Goal: Information Seeking & Learning: Understand process/instructions

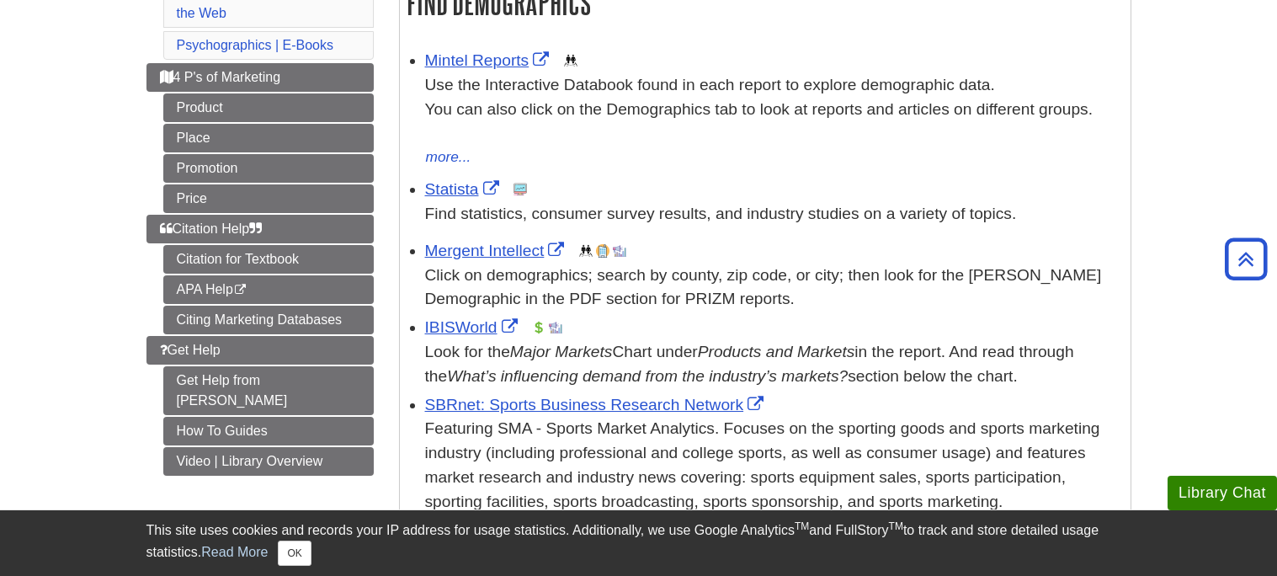
scroll to position [313, 0]
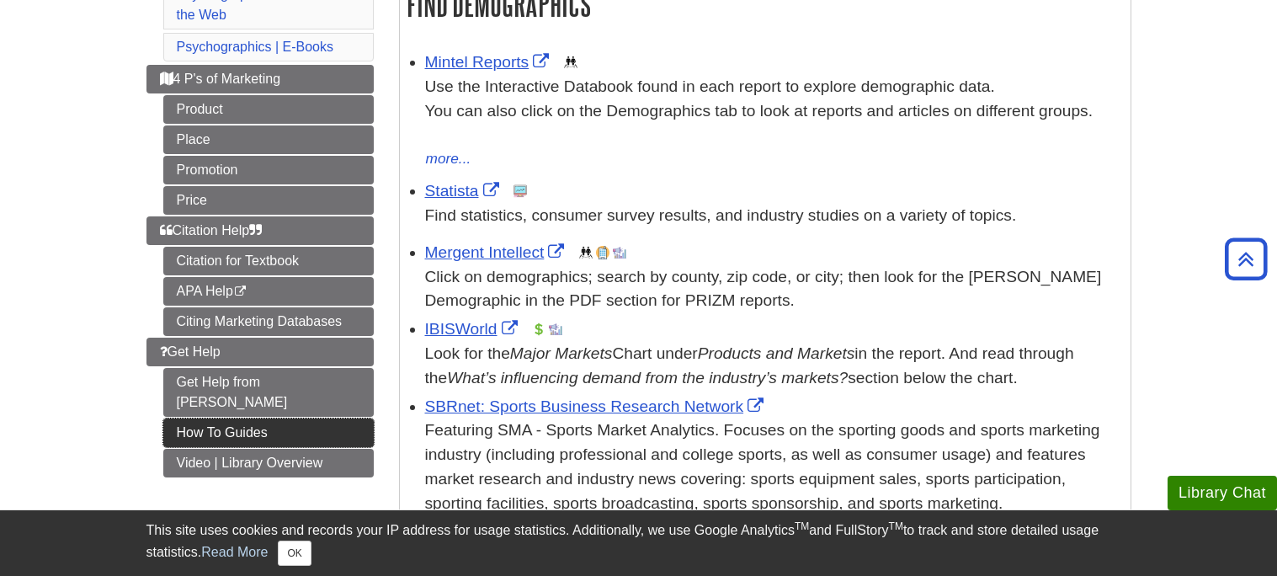
click at [266, 418] on link "How To Guides" at bounding box center [268, 432] width 210 height 29
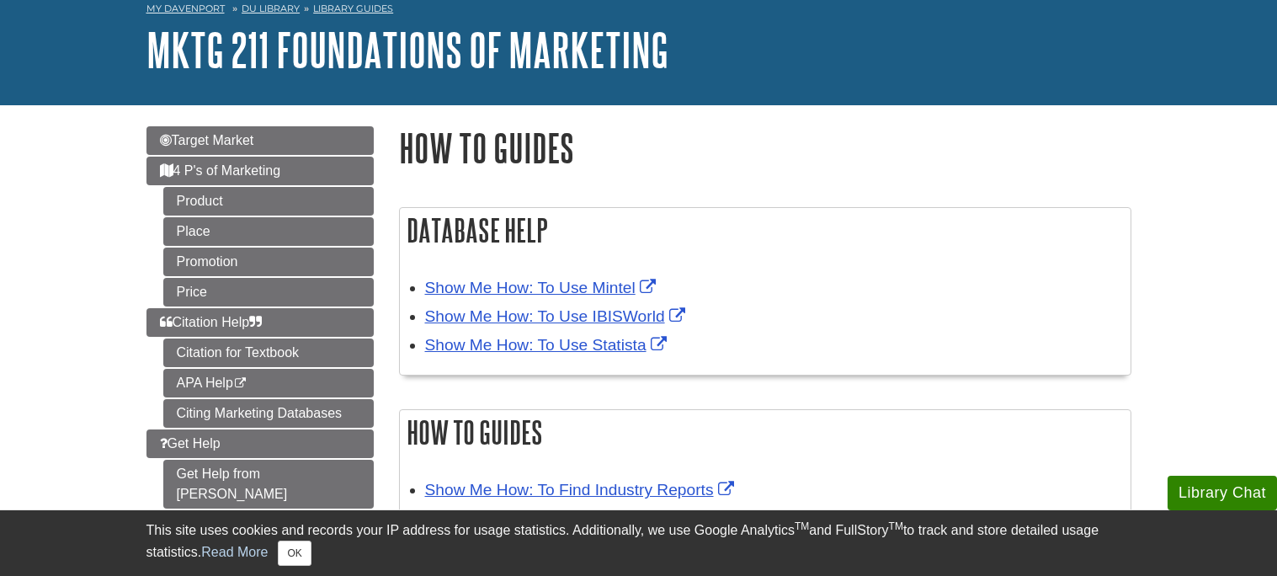
scroll to position [82, 0]
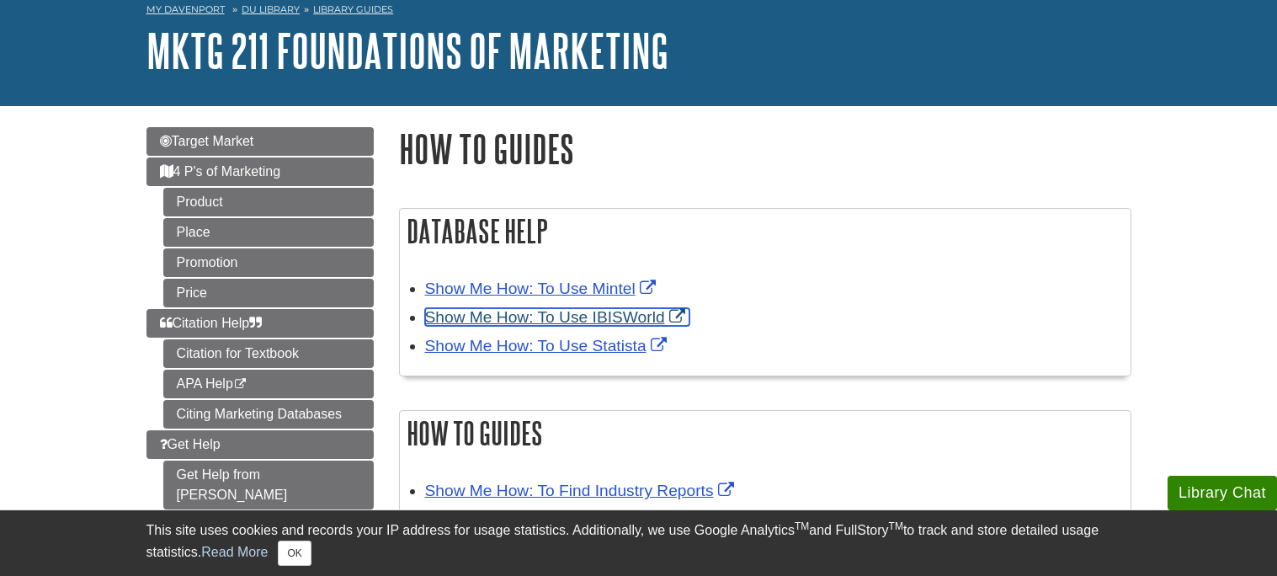
click at [608, 311] on link "Show Me How: To Use IBISWorld" at bounding box center [557, 317] width 264 height 18
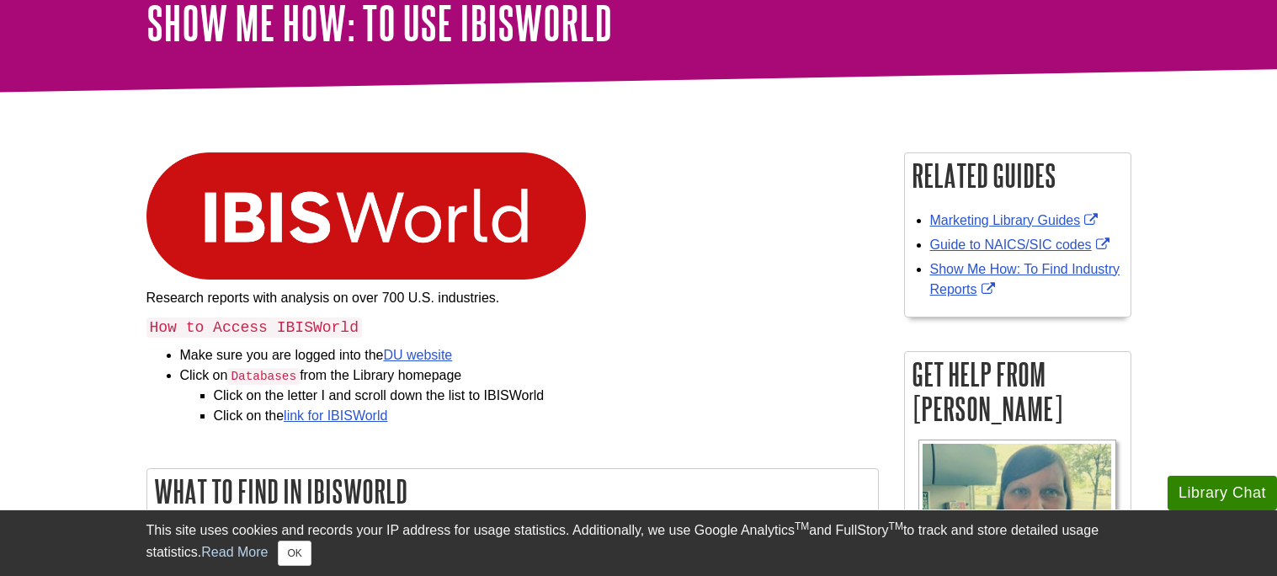
scroll to position [119, 0]
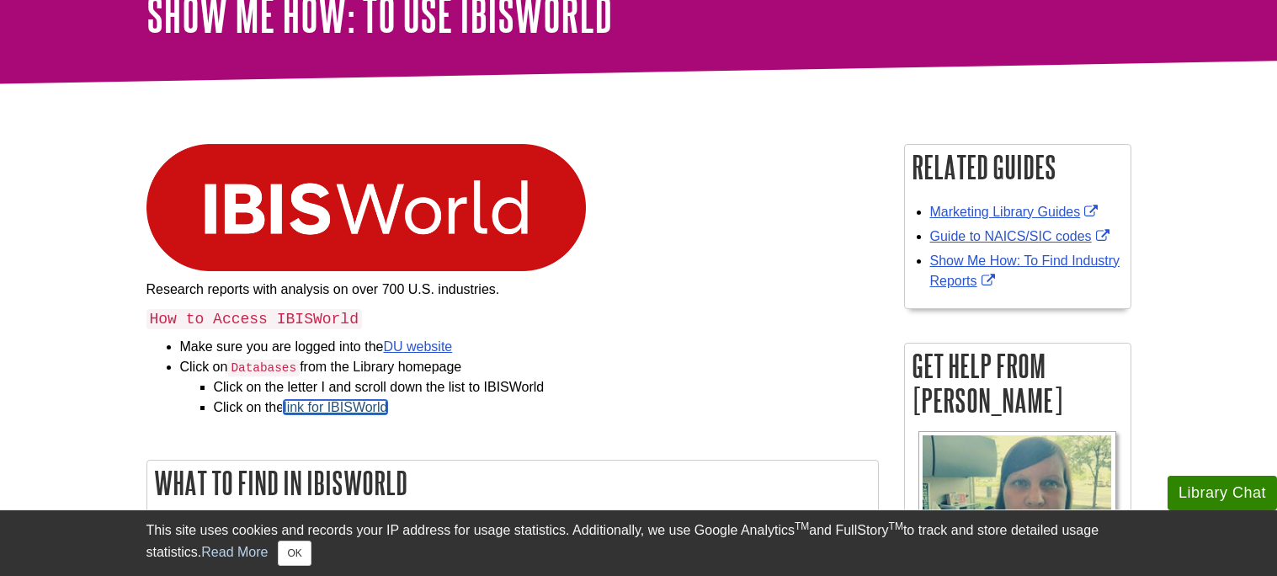
click at [358, 407] on link "link for IBISWorld" at bounding box center [336, 407] width 104 height 14
